Goal: Task Accomplishment & Management: Manage account settings

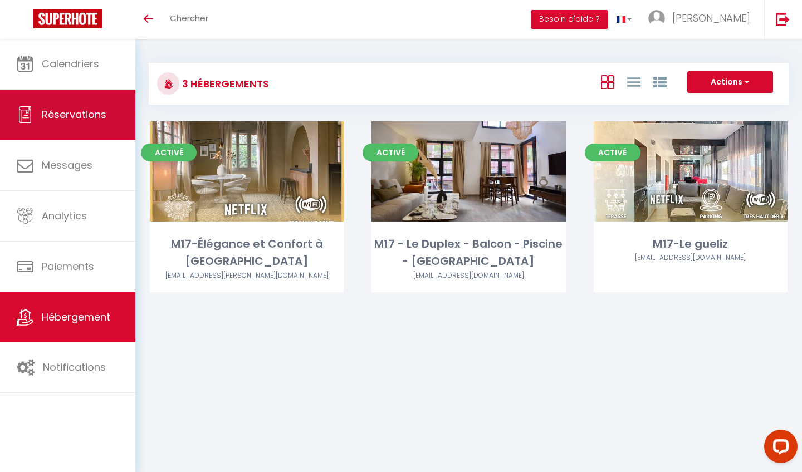
click at [31, 98] on link "Réservations" at bounding box center [67, 115] width 135 height 50
select select "not_cancelled"
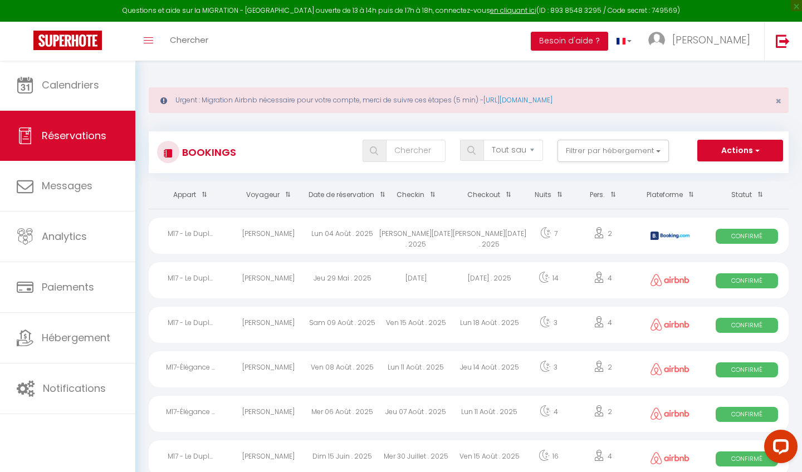
click at [552, 223] on div "7" at bounding box center [548, 236] width 45 height 36
select select "OK"
select select "KO"
select select "0"
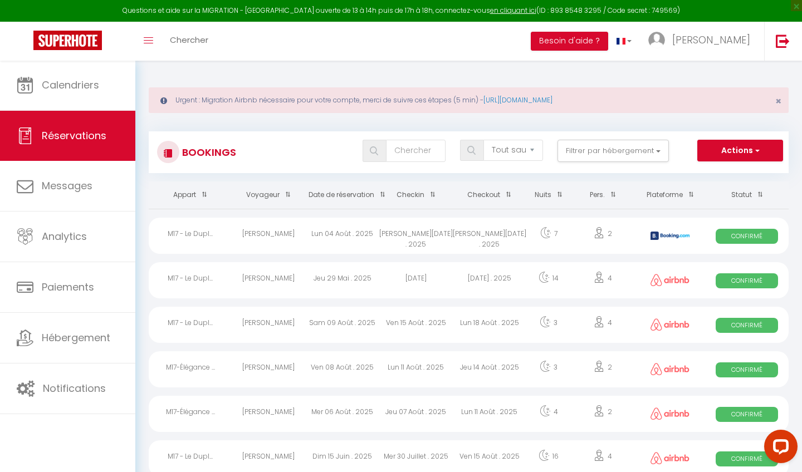
select select "1"
select select
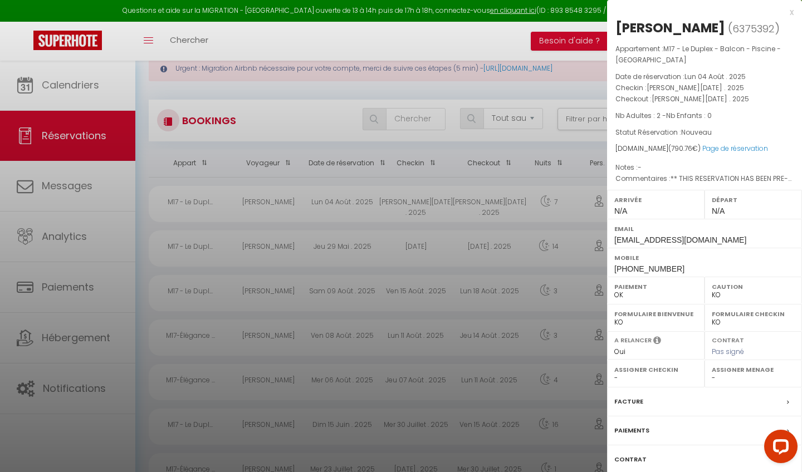
scroll to position [33, 0]
click at [705, 150] on link "Page de réservation" at bounding box center [736, 148] width 66 height 9
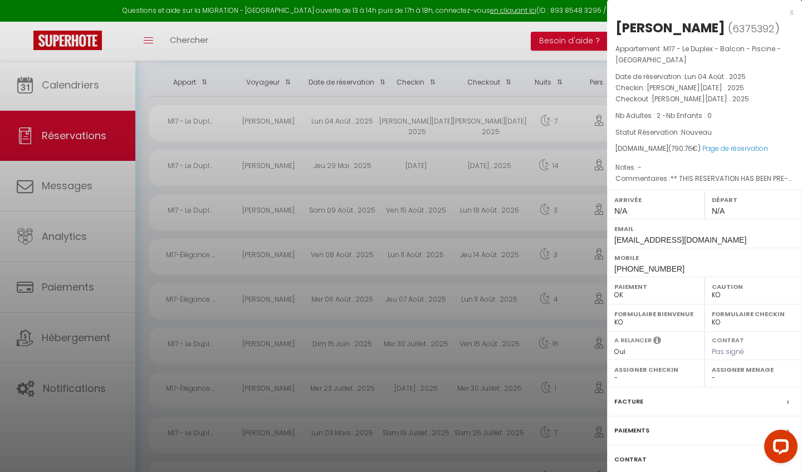
scroll to position [115, 0]
click at [635, 212] on div "Arrivée N/A" at bounding box center [655, 204] width 97 height 29
click at [620, 209] on span "N/A" at bounding box center [620, 211] width 13 height 9
click at [621, 209] on span "N/A" at bounding box center [620, 211] width 13 height 9
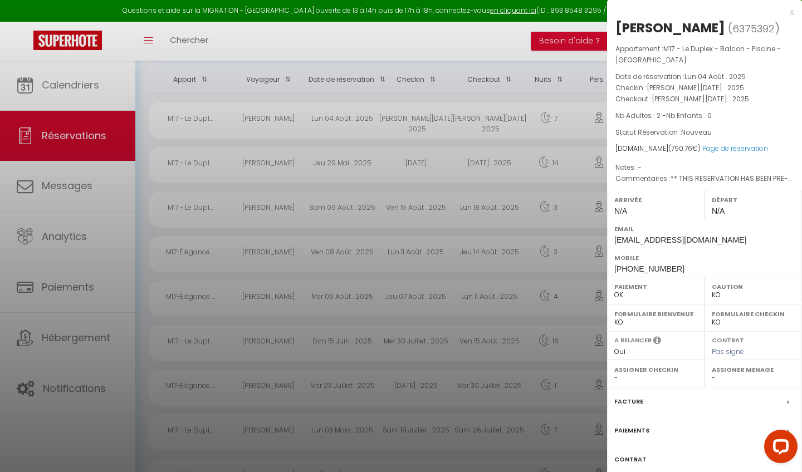
click at [455, 254] on div at bounding box center [401, 236] width 802 height 472
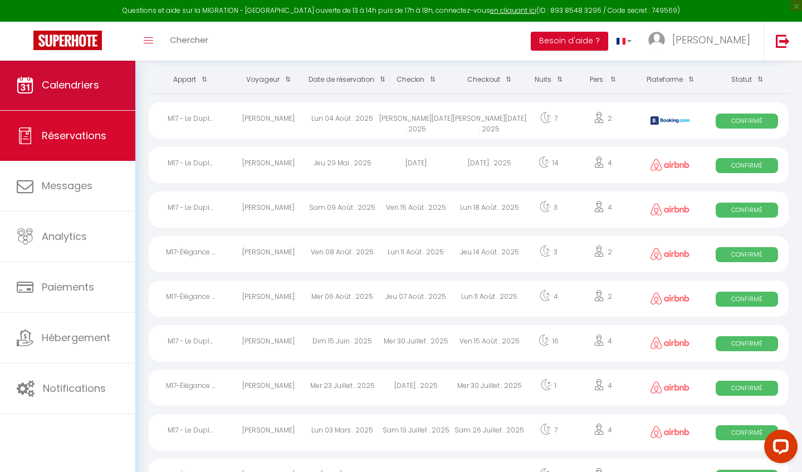
click at [53, 103] on link "Calendriers" at bounding box center [67, 85] width 135 height 50
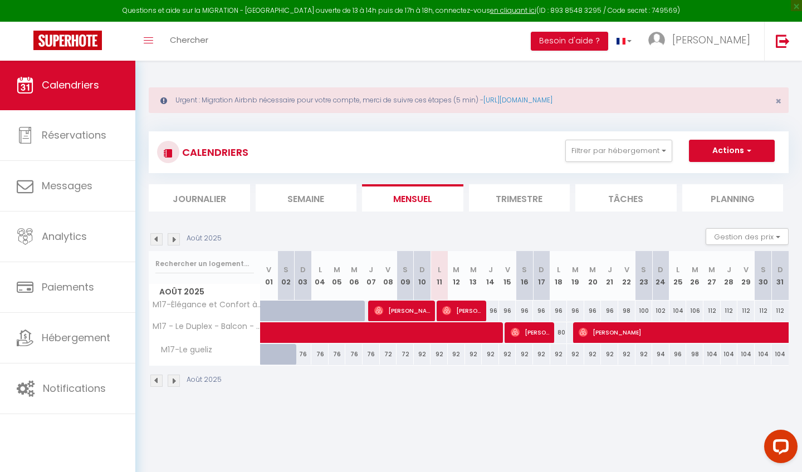
click at [529, 207] on li "Trimestre" at bounding box center [519, 197] width 101 height 27
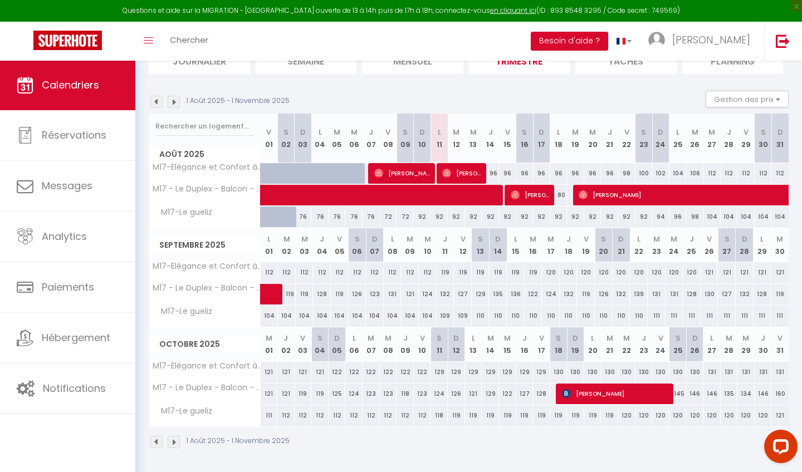
scroll to position [137, 0]
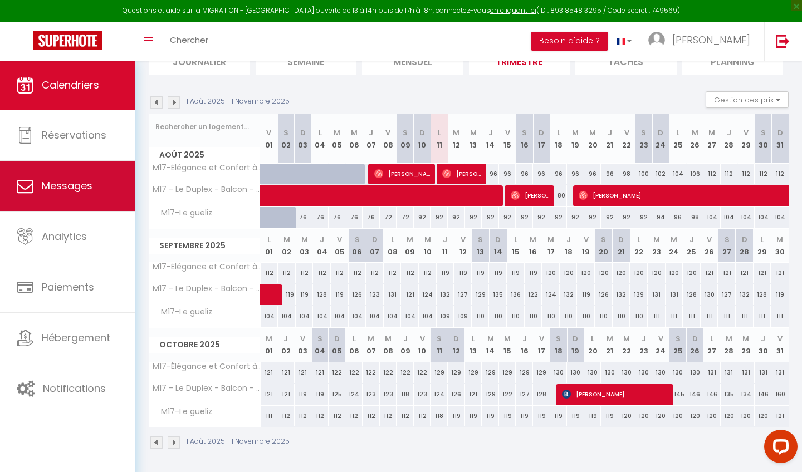
click at [55, 189] on span "Messages" at bounding box center [67, 186] width 51 height 14
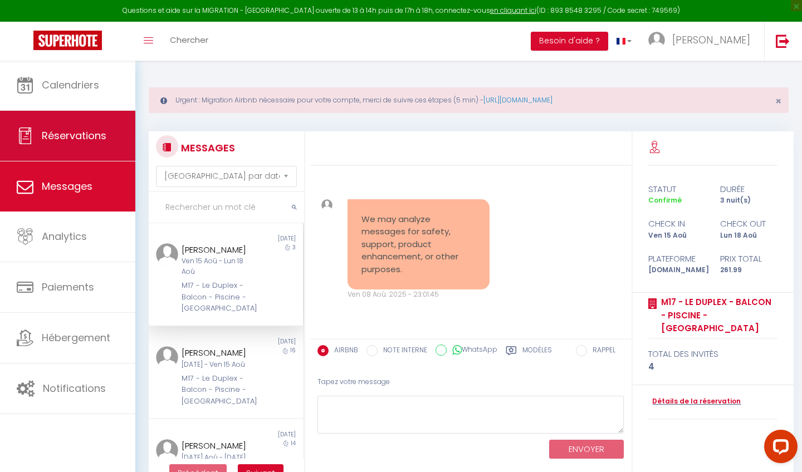
scroll to position [2081, 0]
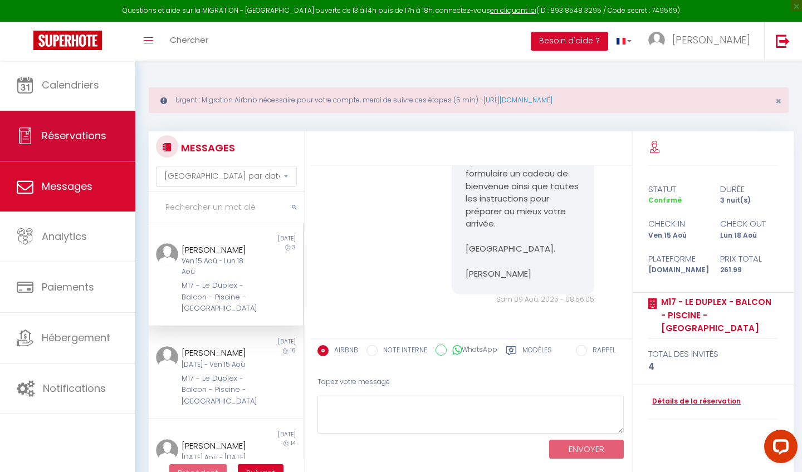
click at [74, 150] on link "Réservations" at bounding box center [67, 136] width 135 height 50
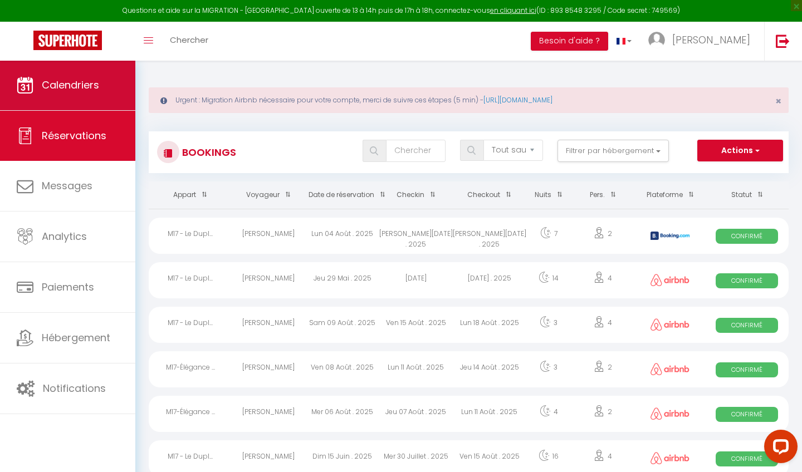
click at [93, 99] on link "Calendriers" at bounding box center [67, 85] width 135 height 50
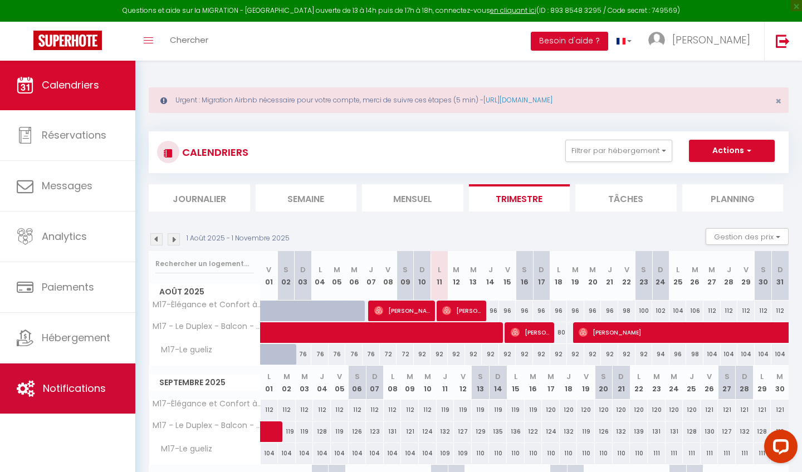
click at [79, 370] on link "Notifications" at bounding box center [67, 389] width 135 height 50
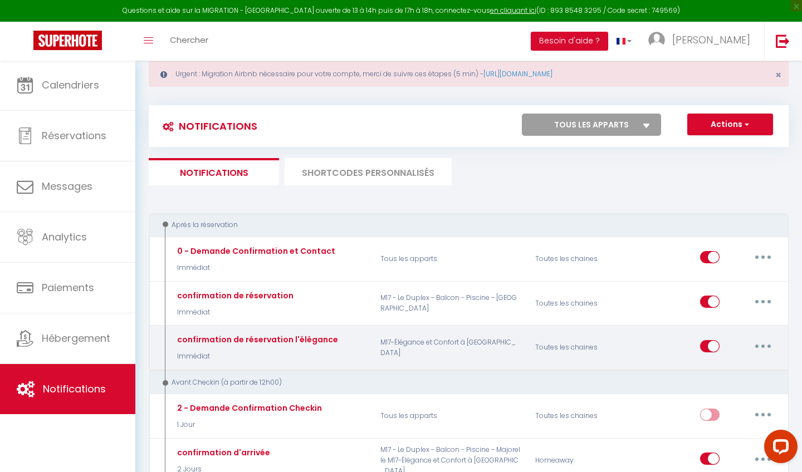
scroll to position [37, 0]
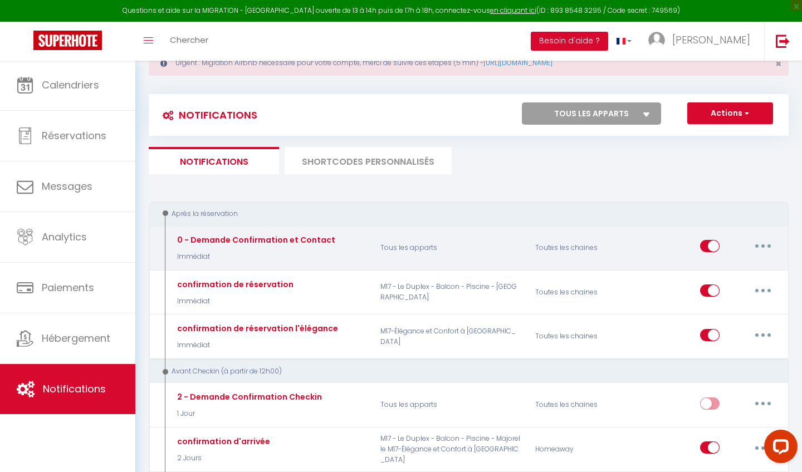
click at [712, 245] on input "checkbox" at bounding box center [709, 248] width 19 height 17
checkbox input "false"
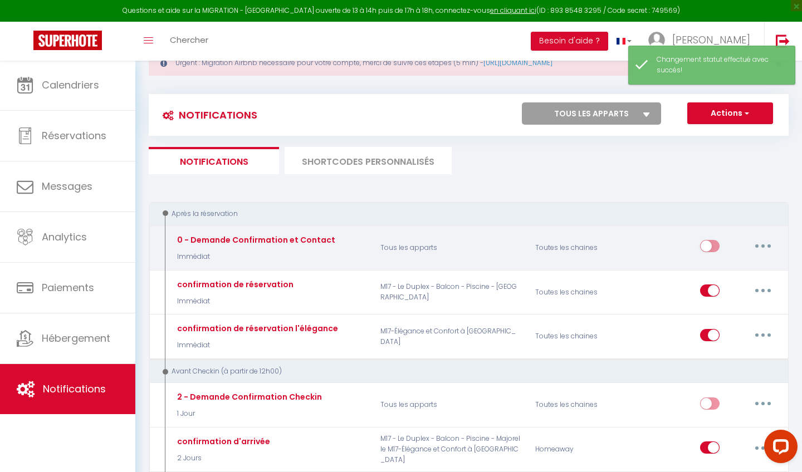
click at [419, 253] on p "Tous les apparts" at bounding box center [450, 248] width 155 height 32
click at [759, 243] on button "button" at bounding box center [763, 246] width 31 height 18
click at [708, 265] on link "Editer" at bounding box center [734, 271] width 82 height 19
type input "0 - Demande Confirmation et Contact"
select select "Immédiat"
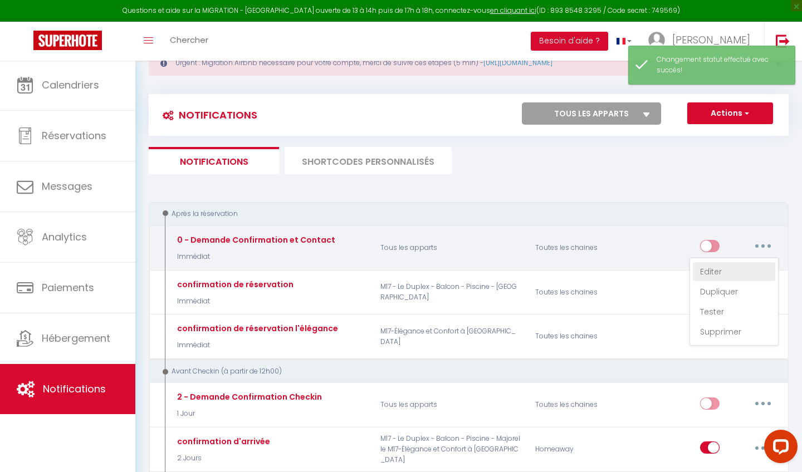
select select "if_booking_is_paid"
checkbox input "true"
checkbox input "false"
radio input "true"
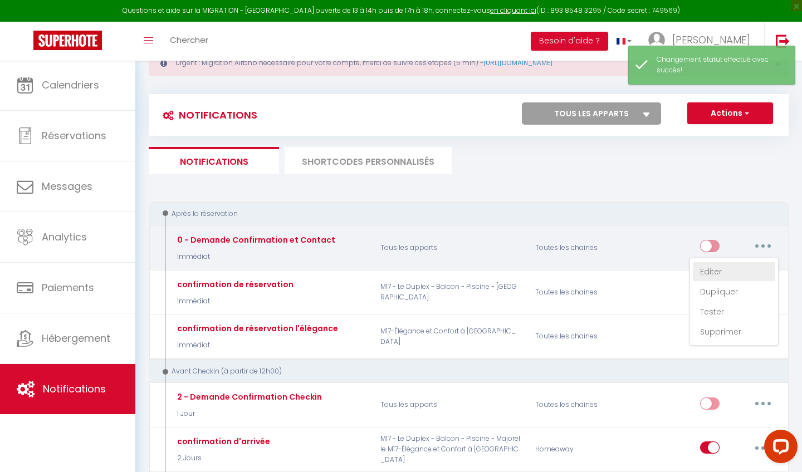
type input "Merci de confirmer votre réservation - [BOOKING:ID] - [GUEST:FIRST_NAME] [GUEST…"
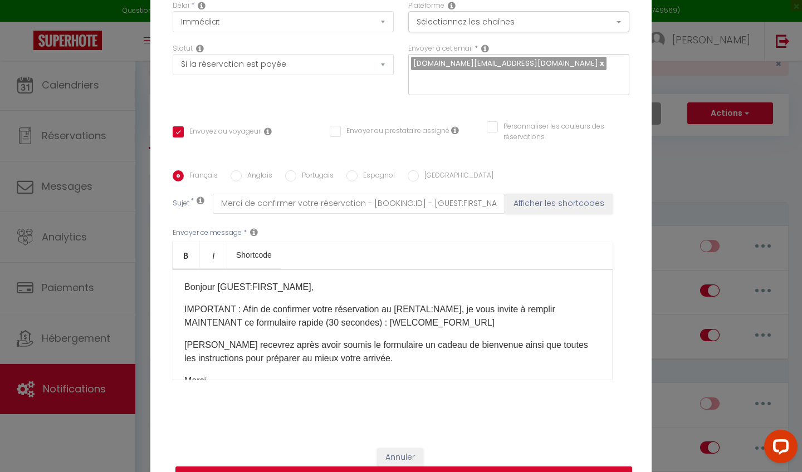
scroll to position [103, 0]
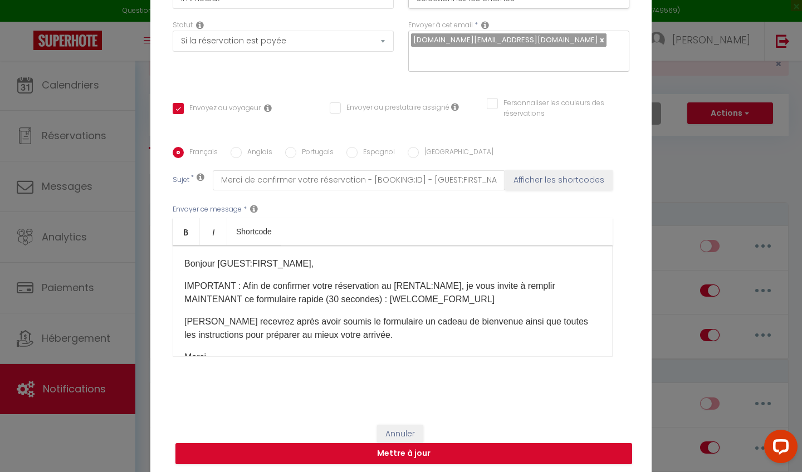
click at [177, 110] on input "Envoyez au voyageur" at bounding box center [217, 108] width 88 height 11
checkbox input "false"
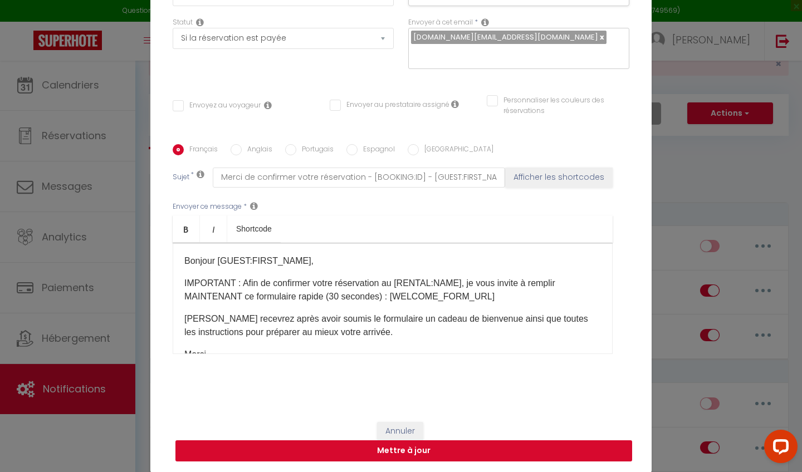
click at [306, 456] on button "Mettre à jour" at bounding box center [403, 451] width 457 height 21
checkbox input "false"
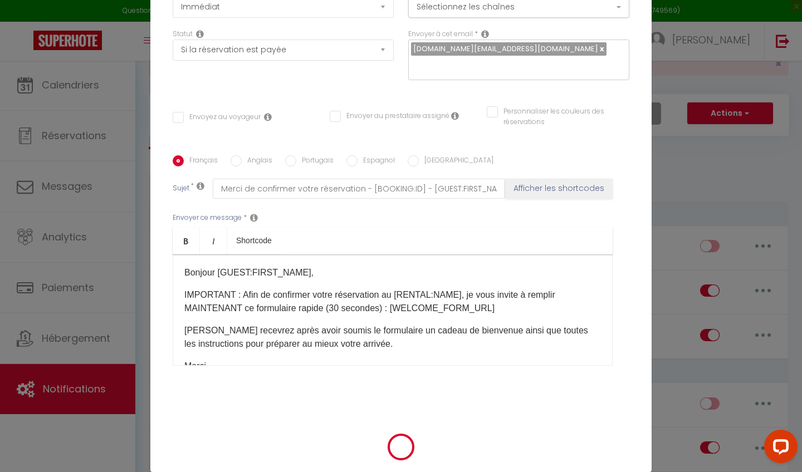
scroll to position [100, 0]
checkbox input "false"
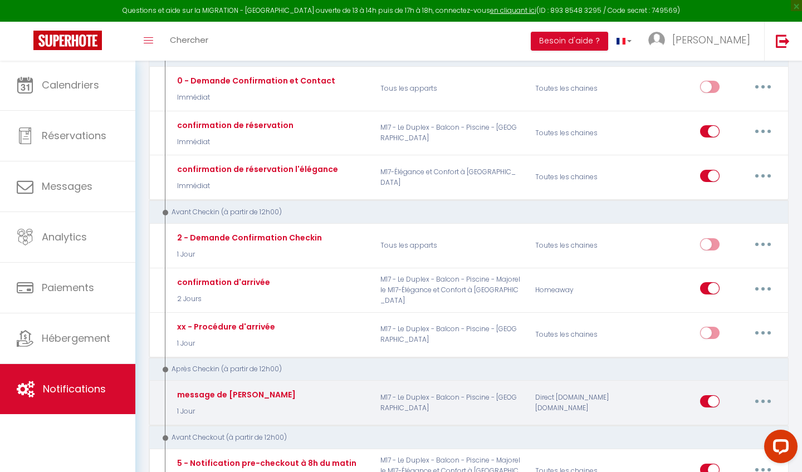
scroll to position [235, 0]
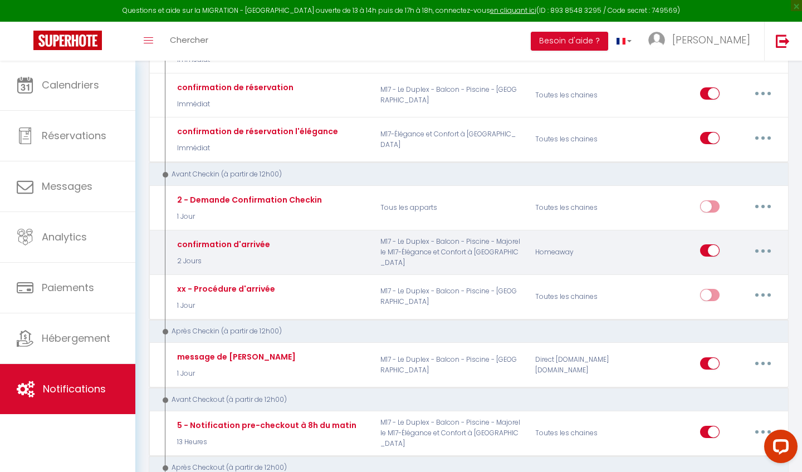
click at [767, 251] on button "button" at bounding box center [763, 251] width 31 height 18
click at [731, 277] on link "Editer" at bounding box center [734, 276] width 82 height 19
type input "confirmation d'arrivée"
select select "sms"
select select "2 Jours"
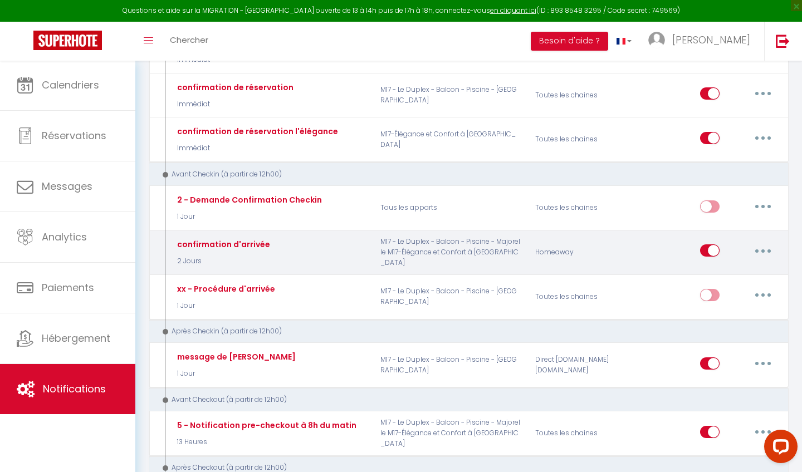
select select
type input "[PHONE_NUMBER]"
checkbox input "false"
checkbox input "true"
checkbox input "false"
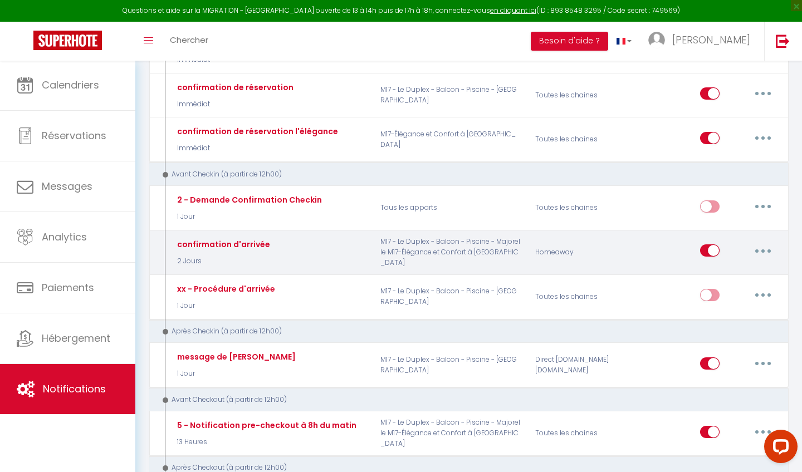
radio input "true"
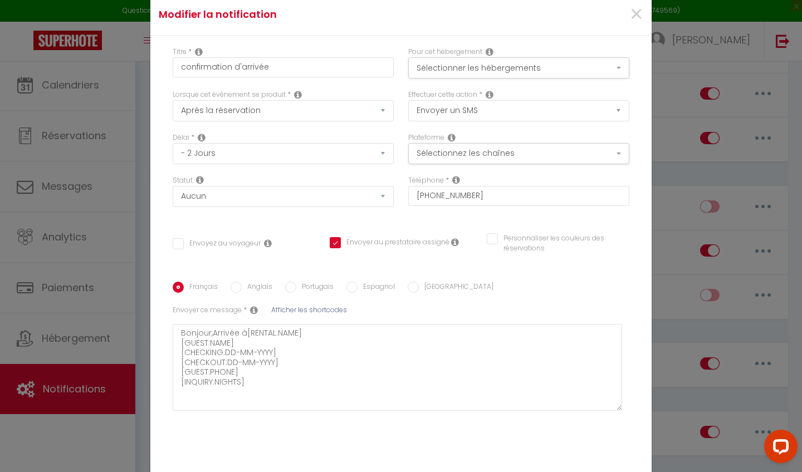
scroll to position [0, 0]
select select "email"
checkbox input "false"
checkbox input "true"
checkbox input "false"
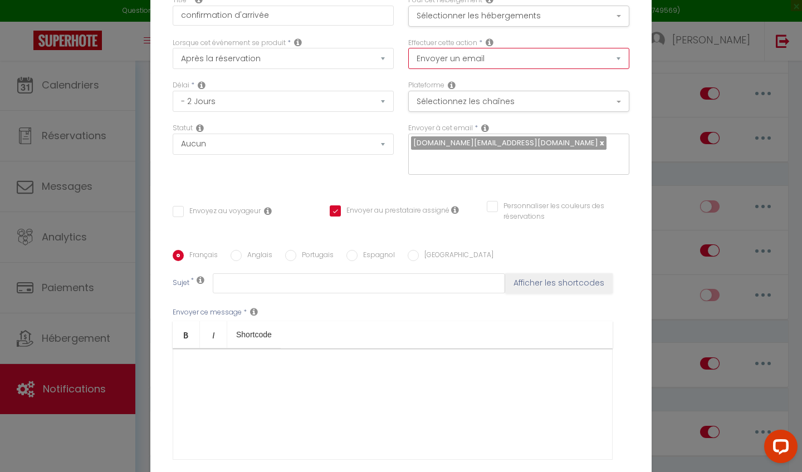
click at [529, 138] on div "[DOMAIN_NAME][EMAIL_ADDRESS][DOMAIN_NAME]" at bounding box center [518, 154] width 221 height 41
click at [501, 159] on input "text" at bounding box center [516, 160] width 210 height 14
click at [495, 149] on span "[DOMAIN_NAME][EMAIL_ADDRESS][DOMAIN_NAME]" at bounding box center [509, 142] width 196 height 13
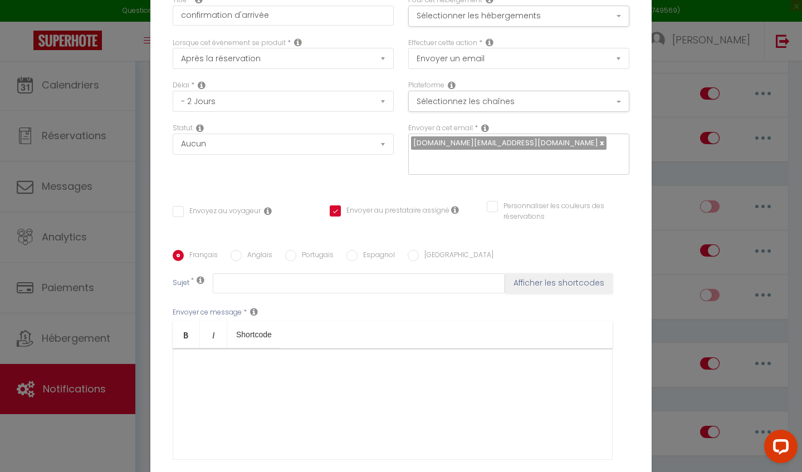
click at [490, 155] on input "text" at bounding box center [516, 160] width 210 height 14
type input "m"
type input "Madnaoui"
checkbox input "false"
checkbox input "true"
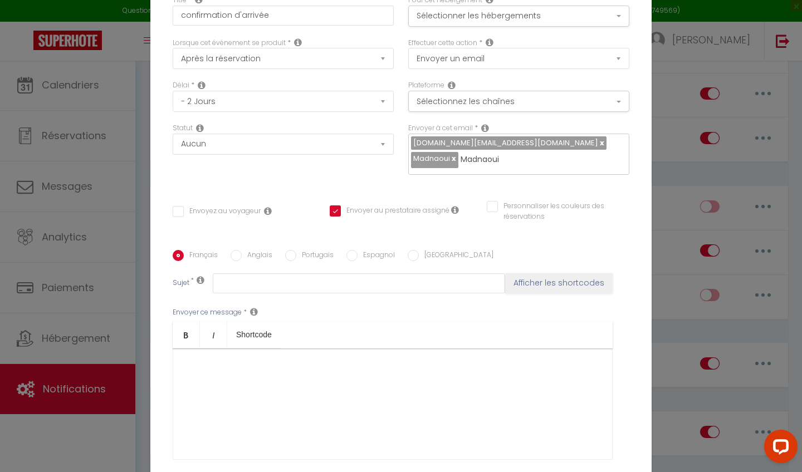
checkbox input "false"
click at [490, 43] on icon at bounding box center [490, 42] width 8 height 9
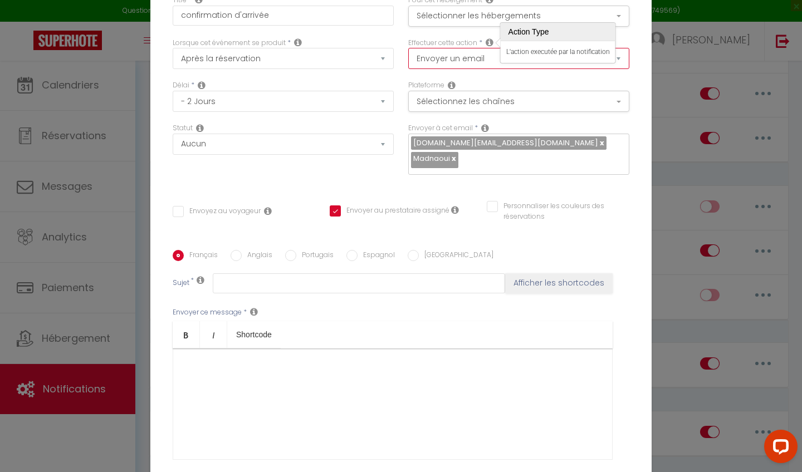
select select "notification"
checkbox input "false"
checkbox input "true"
checkbox input "false"
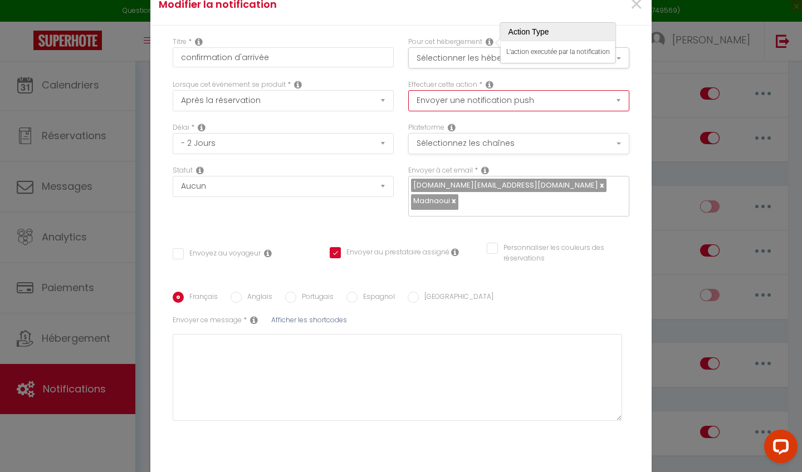
click at [506, 147] on button "Sélectionnez les chaînes" at bounding box center [518, 143] width 221 height 21
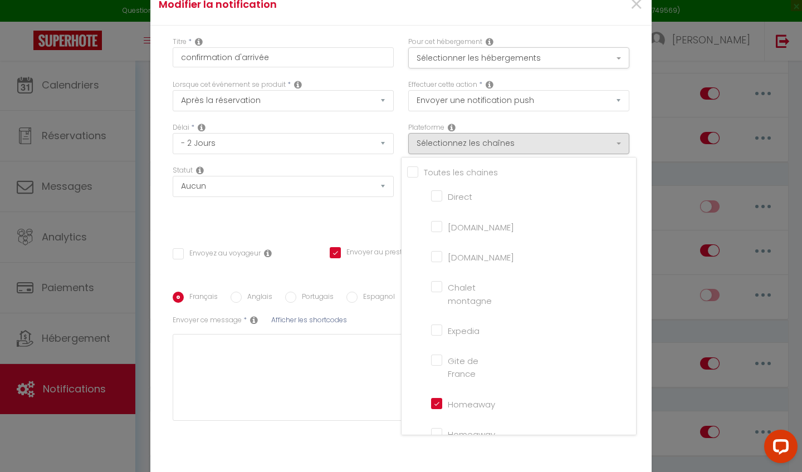
click at [421, 173] on input "Tous les apparts" at bounding box center [521, 171] width 229 height 11
checkbox input "true"
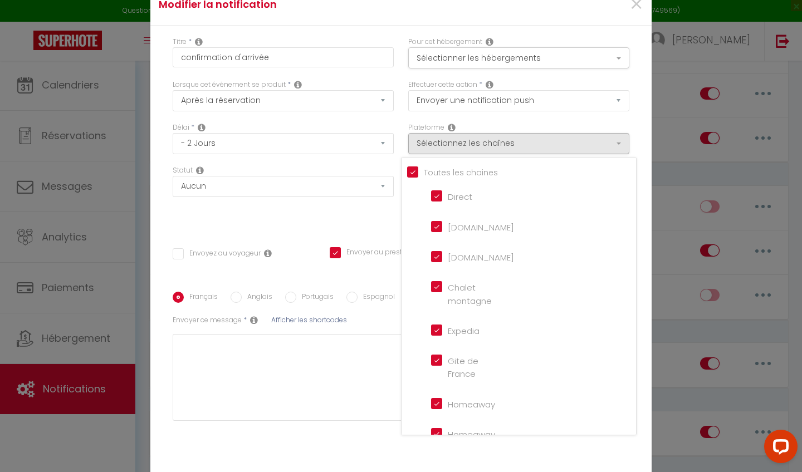
checkbox montagne "true"
checkbox input "true"
checkbox France "true"
checkbox iCal "true"
checkbox input "true"
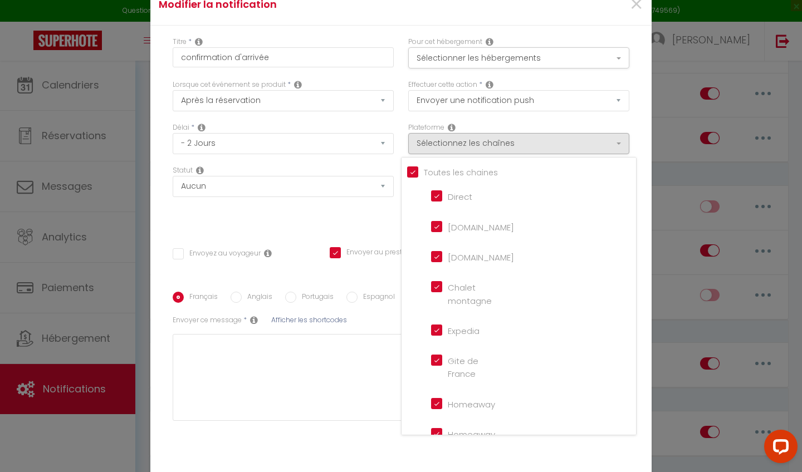
checkbox input "true"
checkbox tourisme "true"
checkbox input "true"
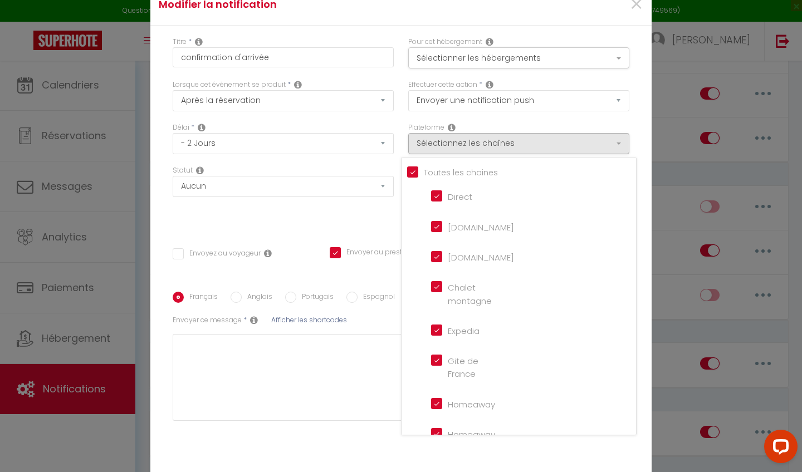
checkbox input "true"
checkbox input "false"
checkbox input "true"
checkbox input "false"
click at [527, 120] on div "Effectuer cette action * Envoyer un email Envoyer un SMS Envoyer une notificati…" at bounding box center [519, 101] width 236 height 43
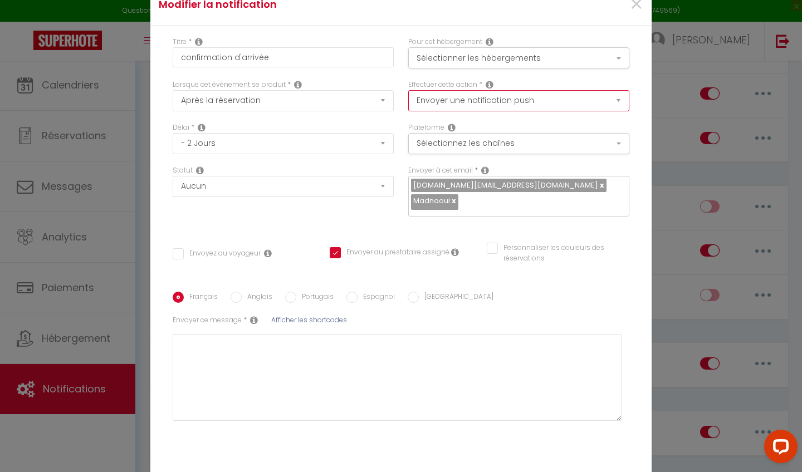
select select "sms"
checkbox input "false"
checkbox input "true"
checkbox input "false"
type textarea "Bonjour,Arrivée à[RENTAL:NAME] [GUEST:NAME] [CHECKING:DD-MM-YYYY] [CHECKOUT:DD-…"
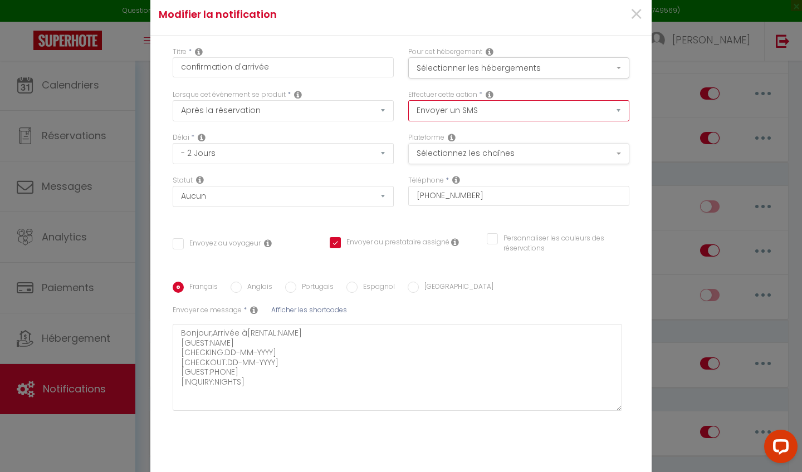
click at [524, 158] on button "Sélectionnez les chaînes" at bounding box center [518, 153] width 221 height 21
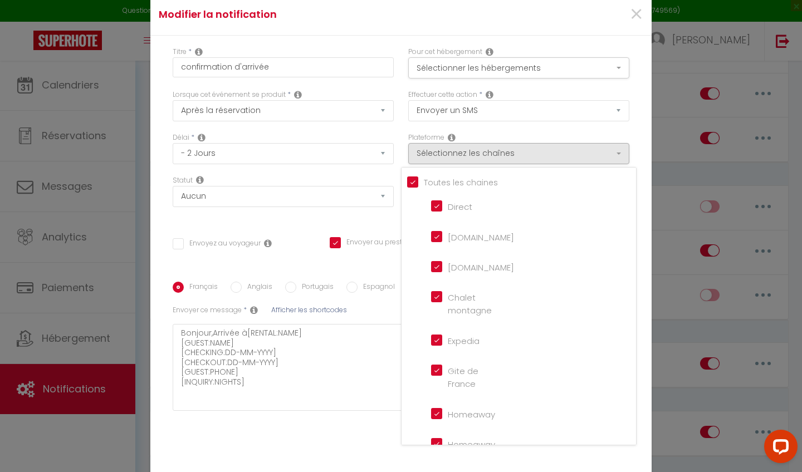
click at [438, 179] on input "Tous les apparts" at bounding box center [521, 181] width 229 height 11
checkbox input "false"
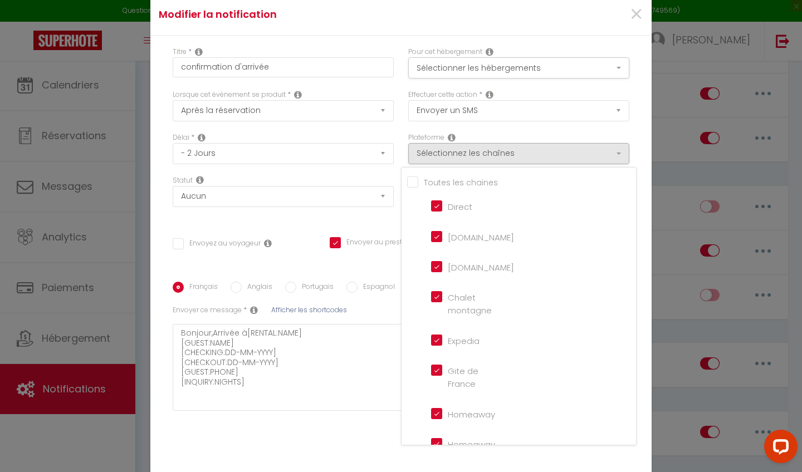
checkbox montagne "false"
checkbox input "false"
checkbox France "false"
checkbox input "false"
checkbox iCal "false"
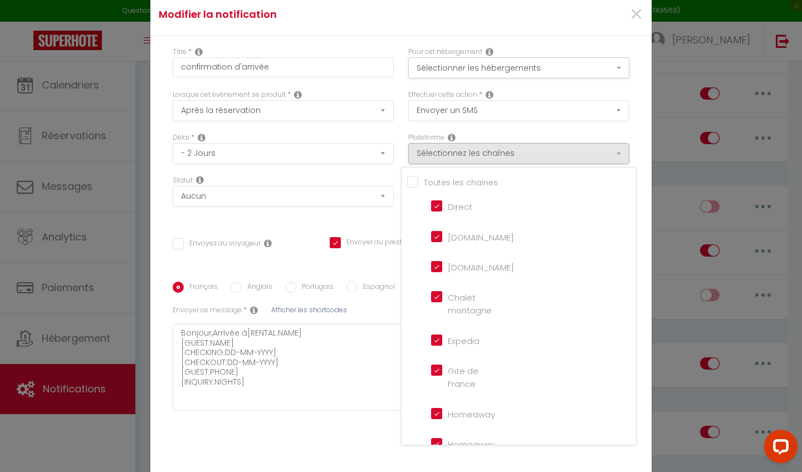
checkbox input "false"
checkbox tourisme "false"
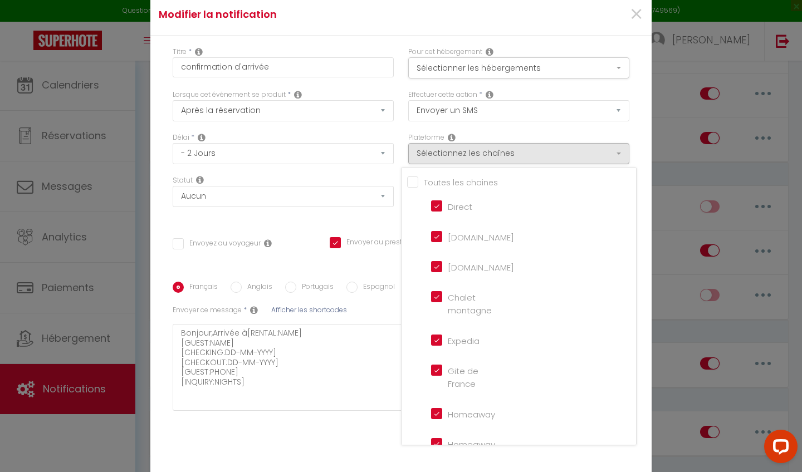
checkbox input "false"
checkbox input "true"
checkbox input "false"
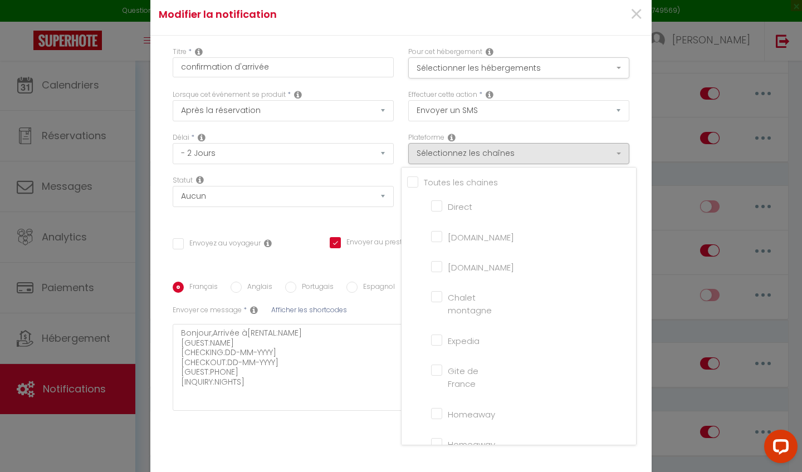
click at [438, 179] on input "Tous les apparts" at bounding box center [521, 181] width 229 height 11
checkbox input "true"
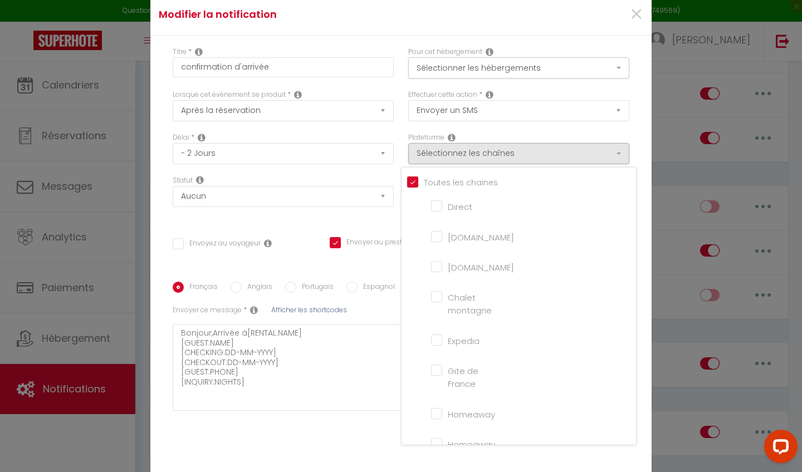
checkbox montagne "true"
checkbox input "true"
checkbox France "true"
checkbox input "true"
checkbox iCal "true"
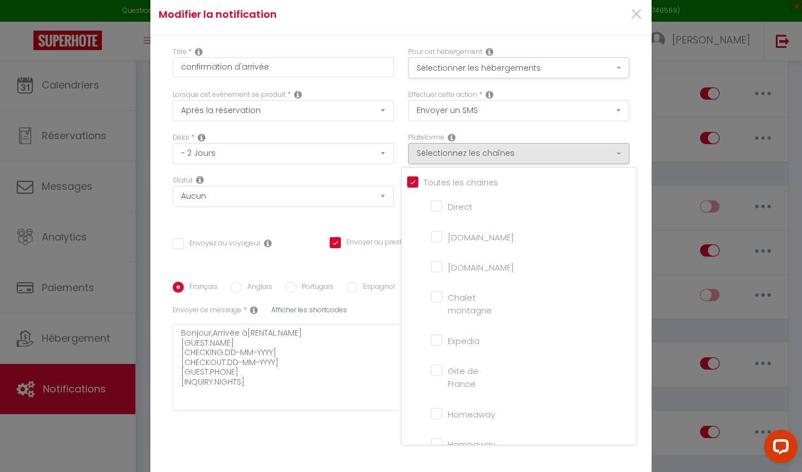
checkbox input "true"
checkbox tourisme "true"
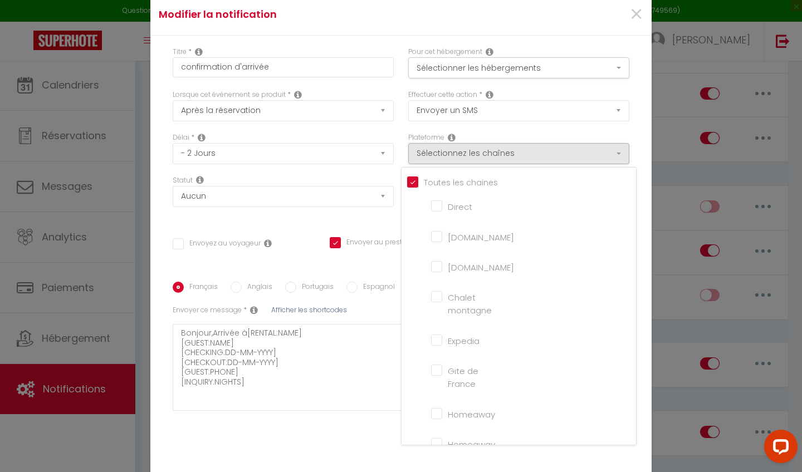
checkbox input "true"
checkbox input "false"
checkbox input "true"
checkbox input "false"
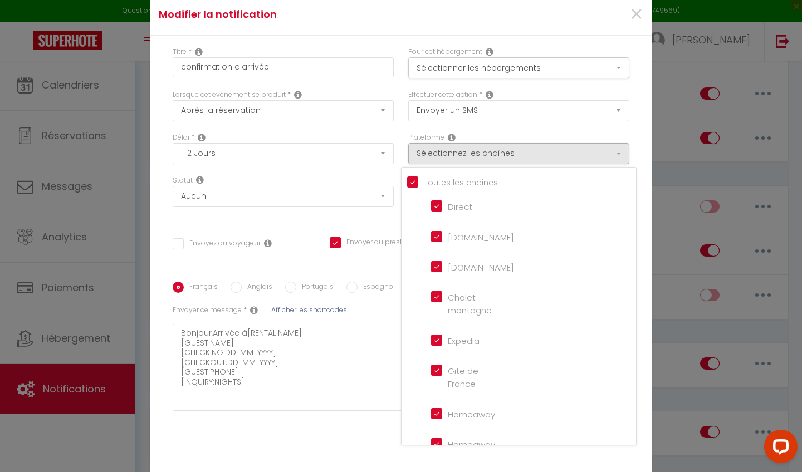
click at [515, 129] on div "Effectuer cette action * Envoyer un email Envoyer un SMS Envoyer une notificati…" at bounding box center [519, 111] width 236 height 43
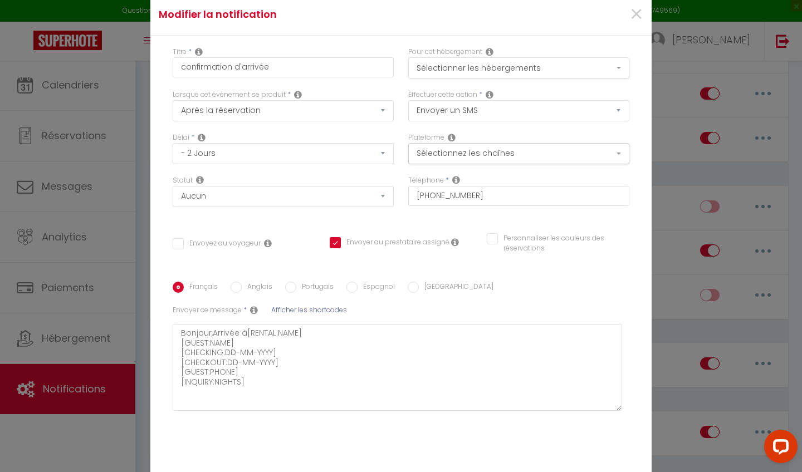
click at [489, 77] on button "Sélectionner les hébergements" at bounding box center [518, 67] width 221 height 21
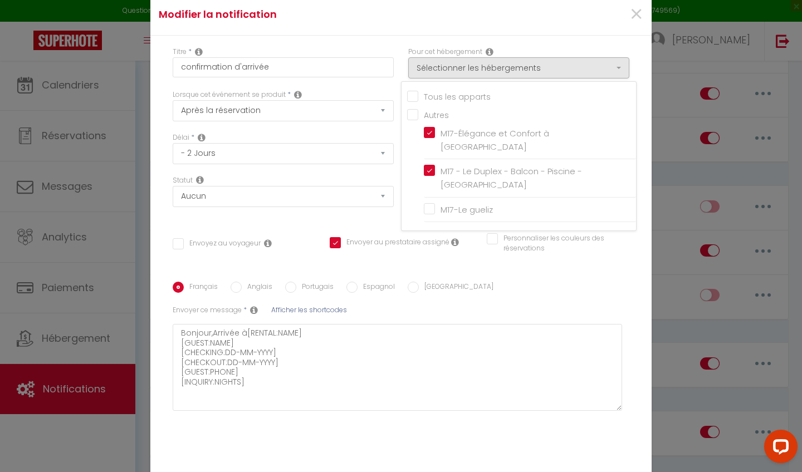
click at [413, 98] on input "Tous les apparts" at bounding box center [521, 95] width 229 height 11
checkbox input "true"
checkbox input "false"
checkbox input "true"
checkbox input "false"
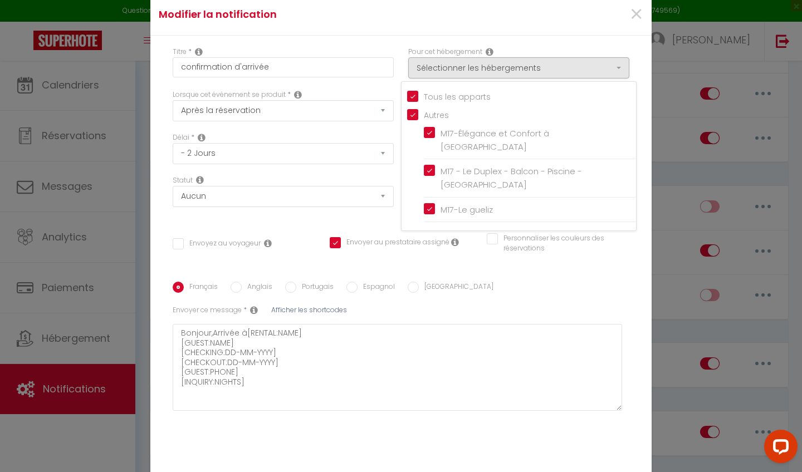
checkbox input "true"
click at [516, 48] on div "Pour cet hébergement Sélectionner les hébergements Tous les apparts Autres M17-…" at bounding box center [518, 63] width 221 height 32
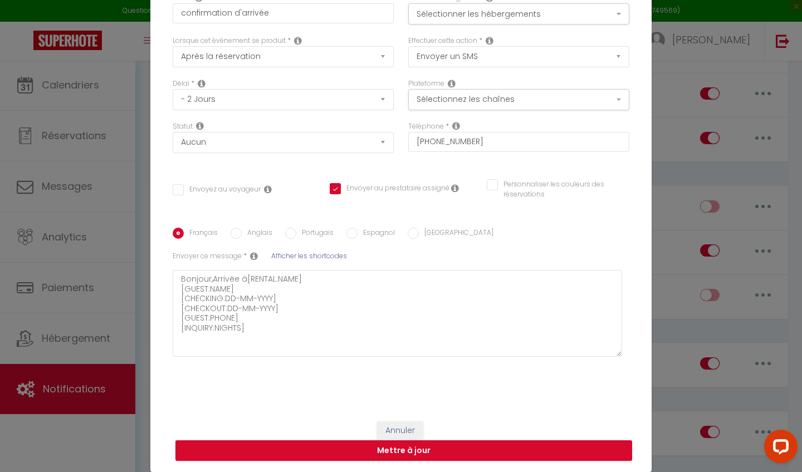
scroll to position [53, 0]
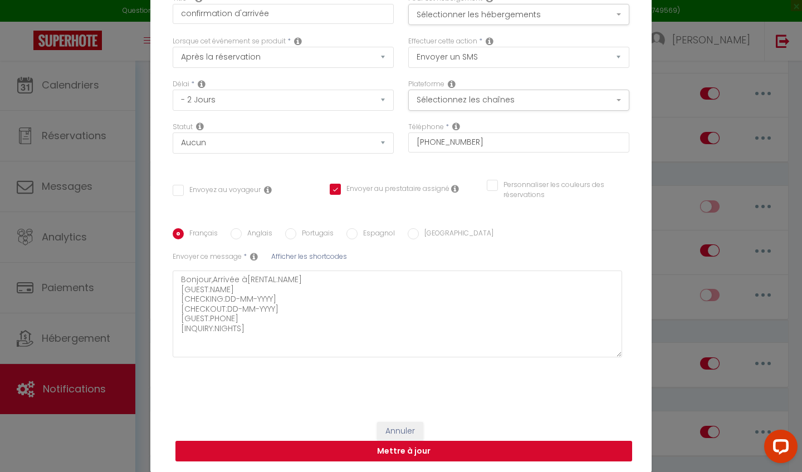
click at [373, 453] on button "Mettre à jour" at bounding box center [403, 451] width 457 height 21
checkbox input "false"
checkbox input "true"
checkbox input "false"
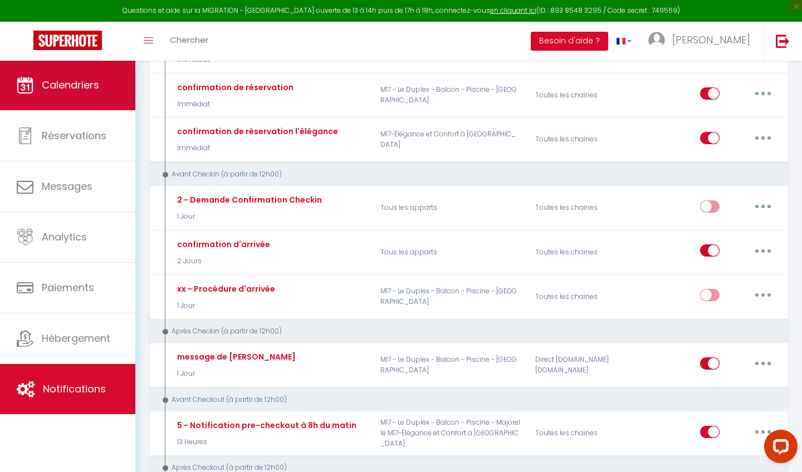
click at [99, 66] on link "Calendriers" at bounding box center [67, 85] width 135 height 50
